Goal: Task Accomplishment & Management: Manage account settings

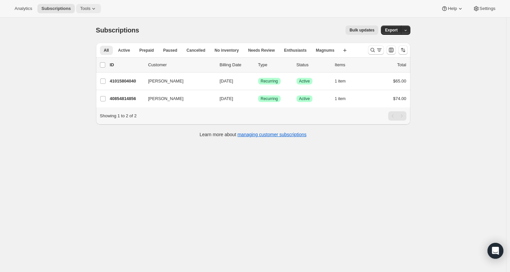
click at [89, 8] on span "Tools" at bounding box center [85, 8] width 10 height 5
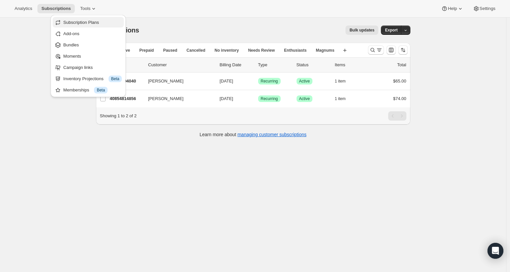
click at [89, 19] on span "Subscription Plans" at bounding box center [92, 22] width 59 height 7
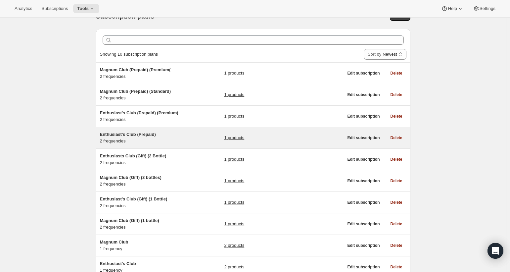
scroll to position [20, 0]
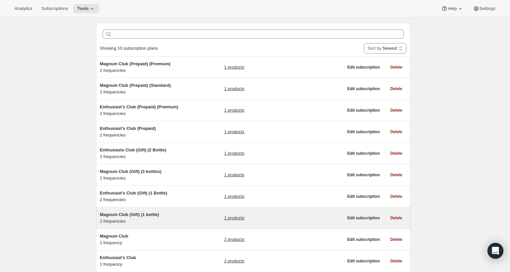
click at [139, 214] on span "Magnum Club (Gift) (1 bottle)" at bounding box center [129, 214] width 59 height 5
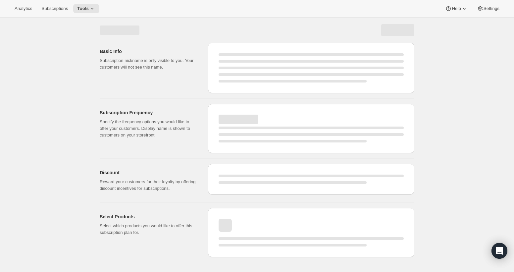
select select "WEEK"
select select "MONTH"
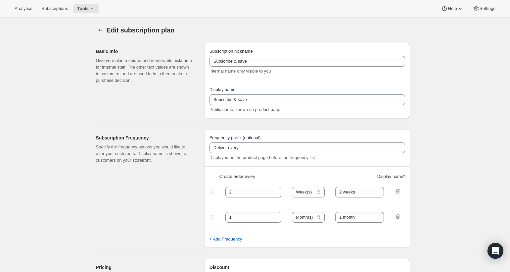
type input "Magnum Club (Gift) (1 bottle)"
type input "Magnum Club (Standard)"
checkbox input "true"
select select "MONTH"
select select "YEARDAY"
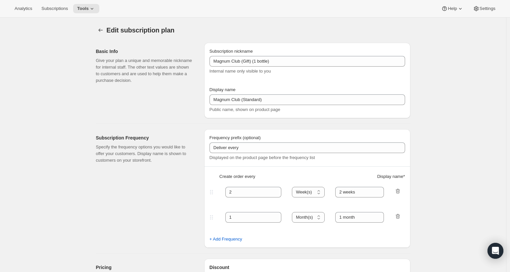
select select "11"
select select "6"
select select "3"
select select "6"
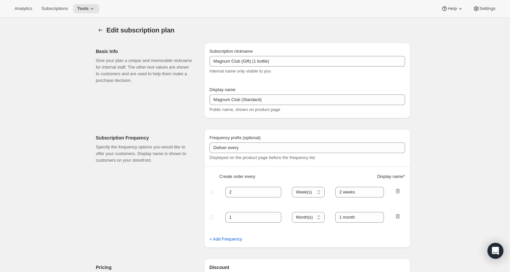
select select "5"
select select "6"
select select "7"
select select "6"
select select "9"
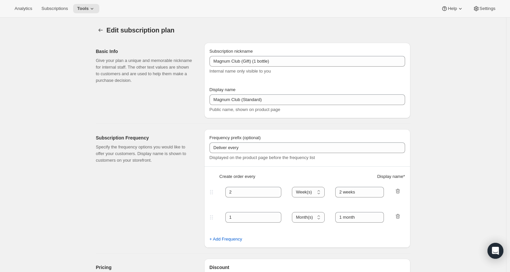
select select "6"
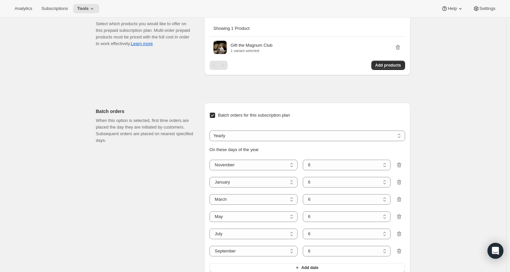
scroll to position [892, 0]
